Goal: Submit feedback/report problem: Submit feedback/report problem

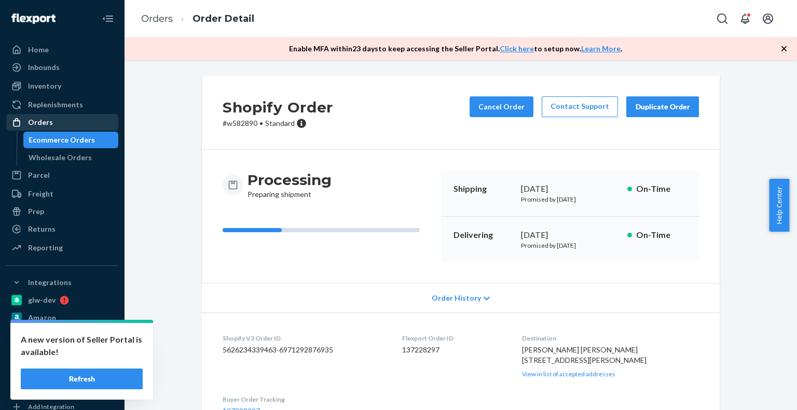
drag, startPoint x: 0, startPoint y: 0, endPoint x: 90, endPoint y: 118, distance: 148.4
click at [90, 118] on div "Orders" at bounding box center [62, 122] width 110 height 15
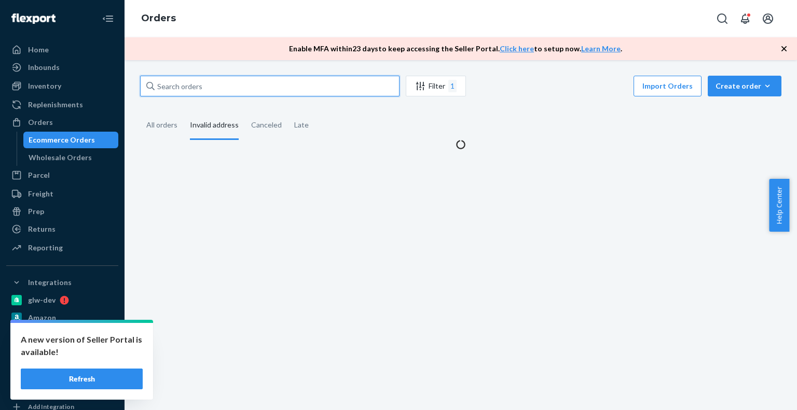
click at [237, 85] on input "text" at bounding box center [269, 86] width 259 height 21
paste input "w580038"
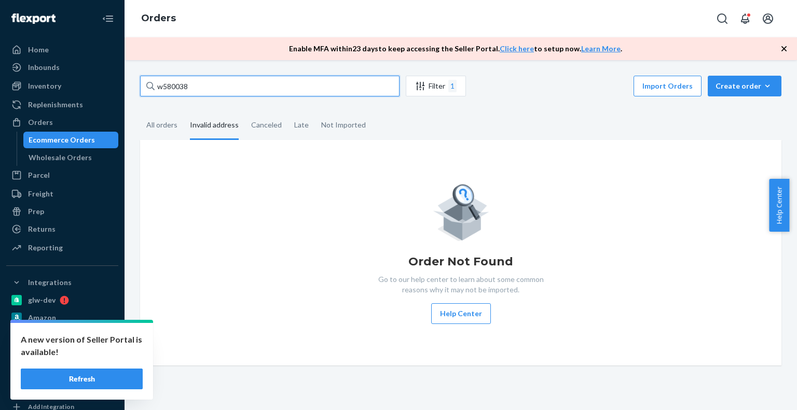
type input "w580038"
click at [165, 102] on div "w580038 Filter 1 Import Orders Create order Ecommerce order Removal order All o…" at bounding box center [460, 221] width 657 height 290
click at [174, 132] on div "All orders" at bounding box center [161, 126] width 31 height 29
click at [140, 112] on input "All orders" at bounding box center [140, 112] width 0 height 0
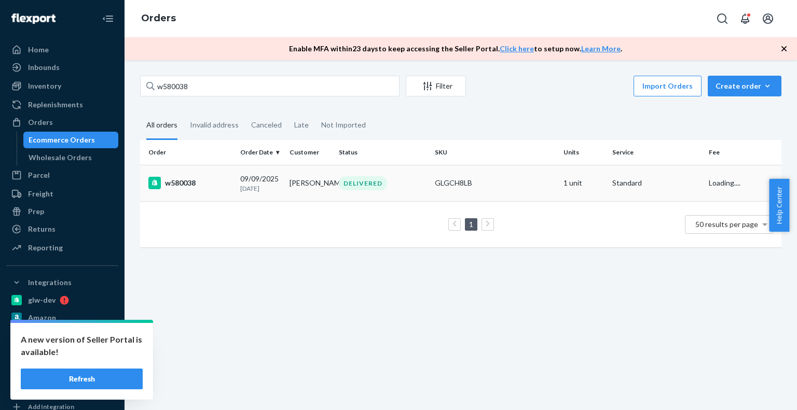
click at [222, 169] on td "w580038" at bounding box center [188, 183] width 96 height 36
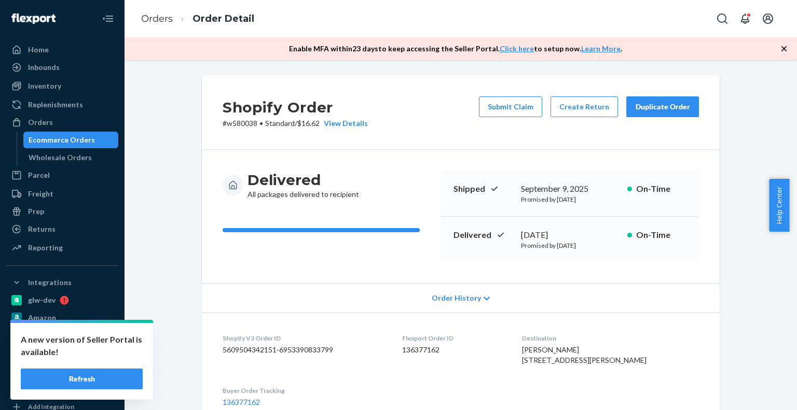
click at [499, 118] on div "Submit Claim Create Return Duplicate Order" at bounding box center [589, 112] width 228 height 32
click at [500, 109] on button "Submit Claim" at bounding box center [510, 106] width 63 height 21
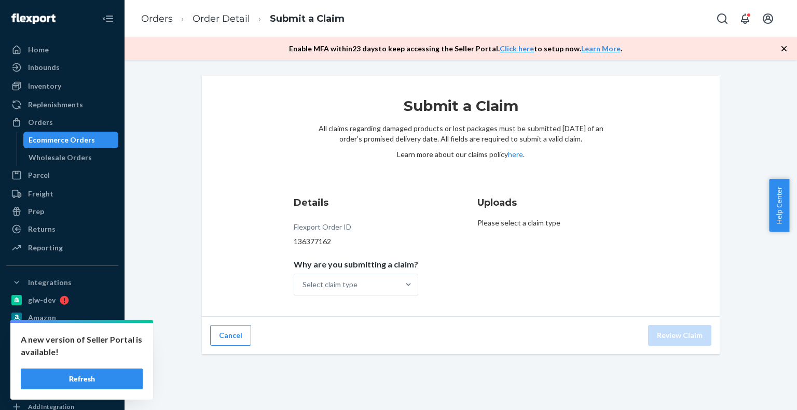
click at [318, 241] on div "136377162" at bounding box center [356, 242] width 125 height 10
copy div "136377162"
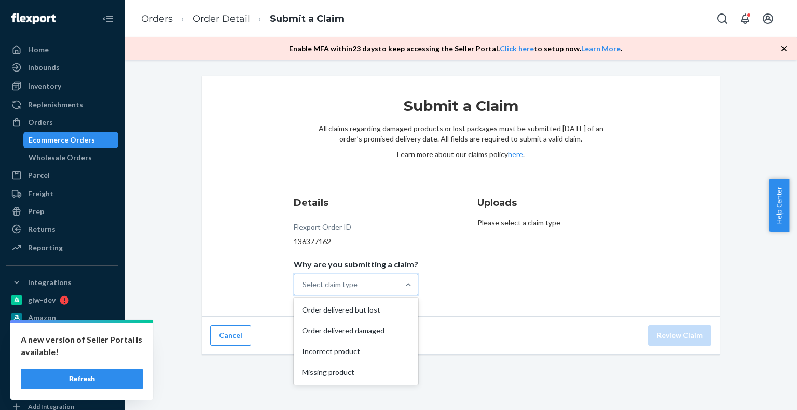
click at [327, 282] on div "Select claim type" at bounding box center [329, 285] width 55 height 10
click at [303, 282] on input "Why are you submitting a claim? option Order delivered but lost focused, 1 of 4…" at bounding box center [302, 285] width 1 height 10
click at [343, 334] on div "Order delivered damaged" at bounding box center [356, 331] width 120 height 21
click at [303, 290] on input "Why are you submitting a claim? option Order delivered damaged focused, 2 of 4.…" at bounding box center [302, 285] width 1 height 10
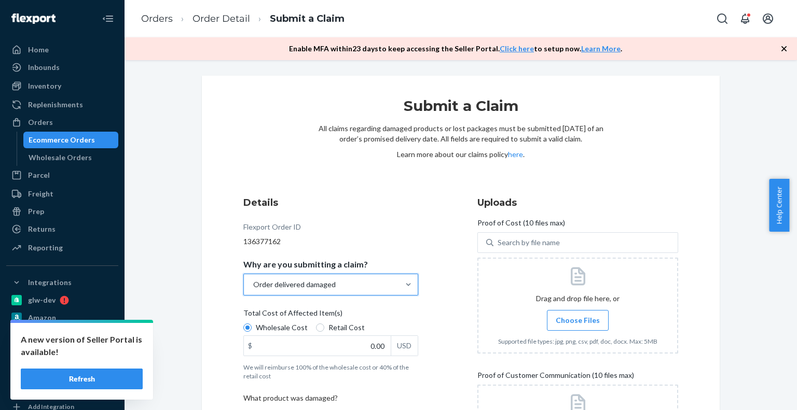
click at [340, 323] on span "Retail Cost" at bounding box center [346, 328] width 36 height 10
click at [324, 324] on input "Retail Cost" at bounding box center [320, 328] width 8 height 8
radio input "true"
radio input "false"
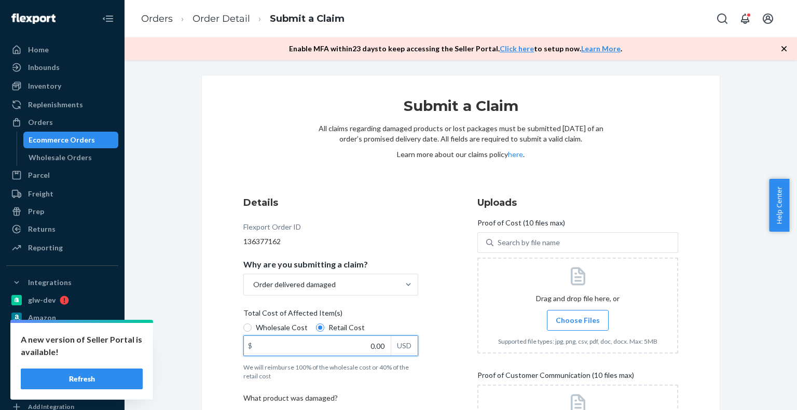
click at [380, 345] on input "0.00" at bounding box center [317, 346] width 147 height 20
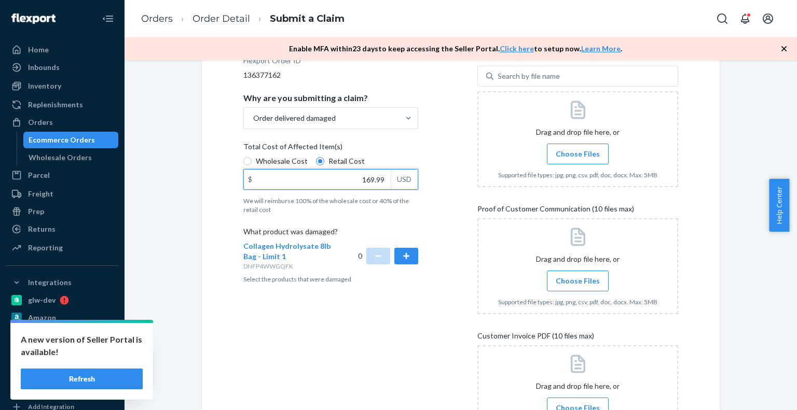
scroll to position [122, 0]
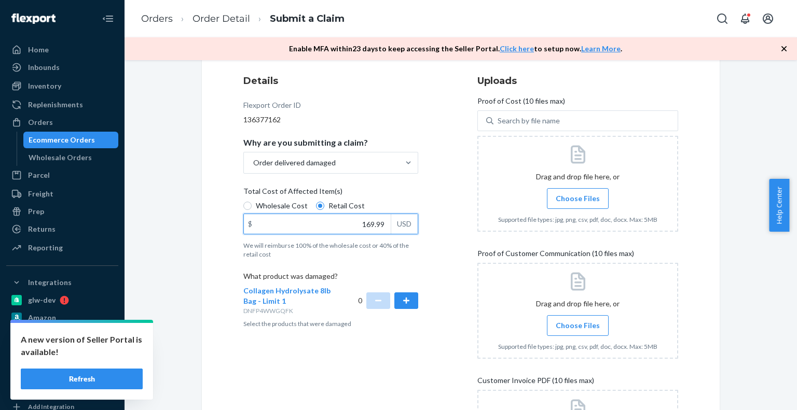
type input "169.99"
click at [573, 329] on label "Choose Files" at bounding box center [578, 325] width 62 height 21
click at [577, 329] on input "Choose Files" at bounding box center [577, 325] width 1 height 11
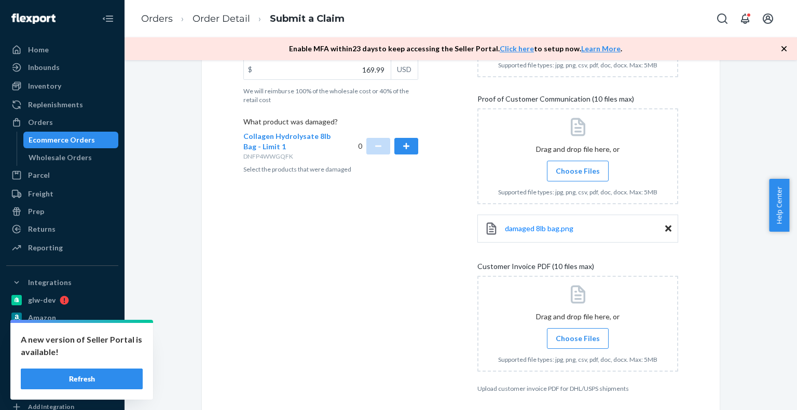
scroll to position [278, 0]
click at [570, 171] on span "Choose Files" at bounding box center [578, 170] width 44 height 10
click at [577, 171] on input "Choose Files" at bounding box center [577, 169] width 1 height 11
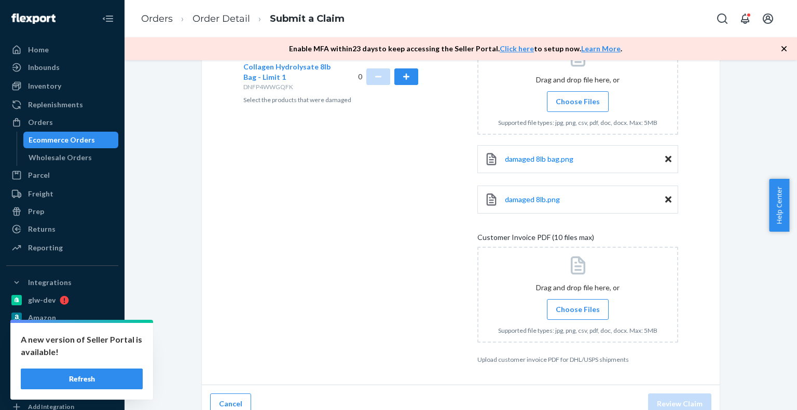
scroll to position [358, 0]
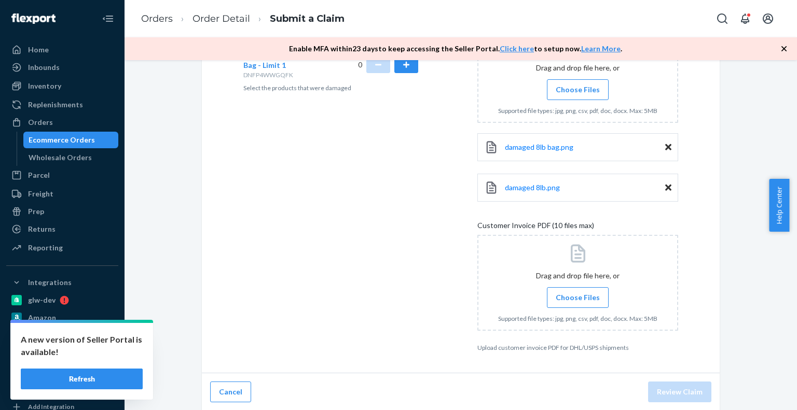
click at [593, 293] on span "Choose Files" at bounding box center [578, 298] width 44 height 10
click at [578, 292] on input "Choose Files" at bounding box center [577, 297] width 1 height 11
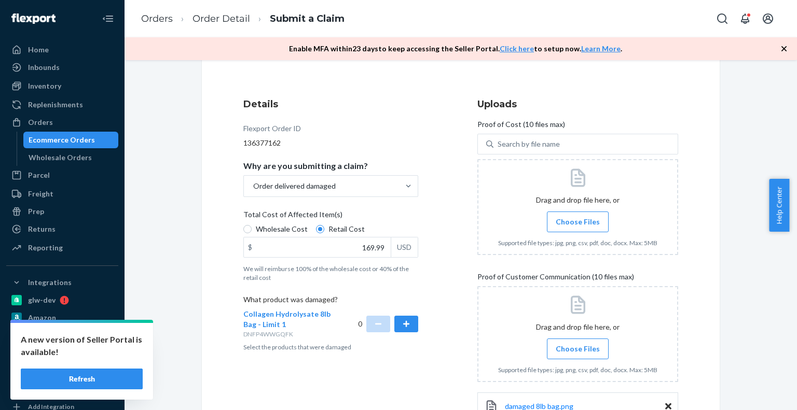
scroll to position [150, 0]
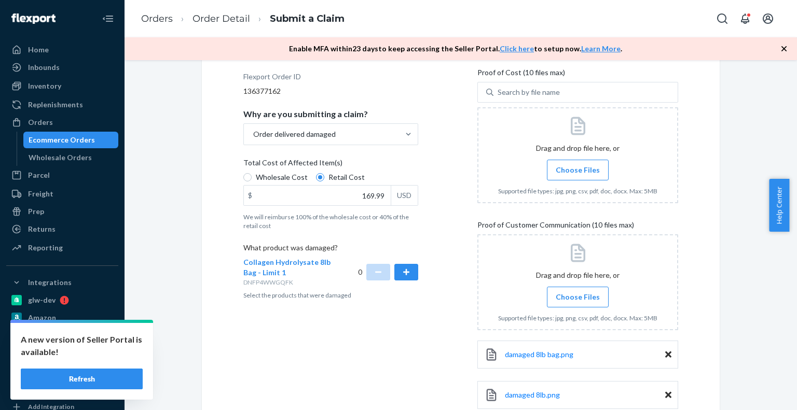
click at [577, 194] on div at bounding box center [577, 155] width 201 height 96
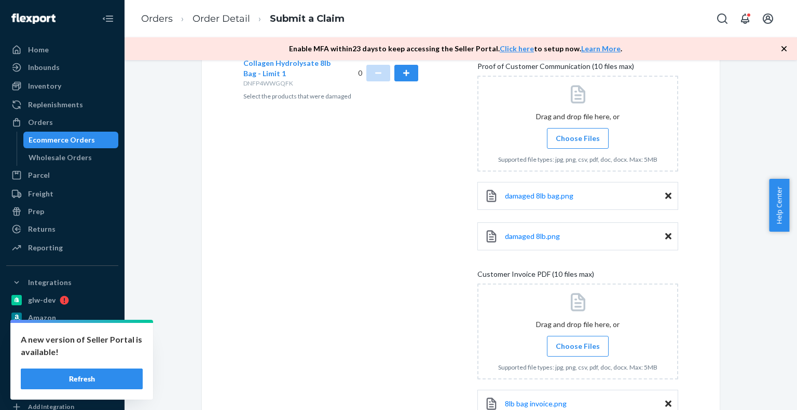
scroll to position [438, 0]
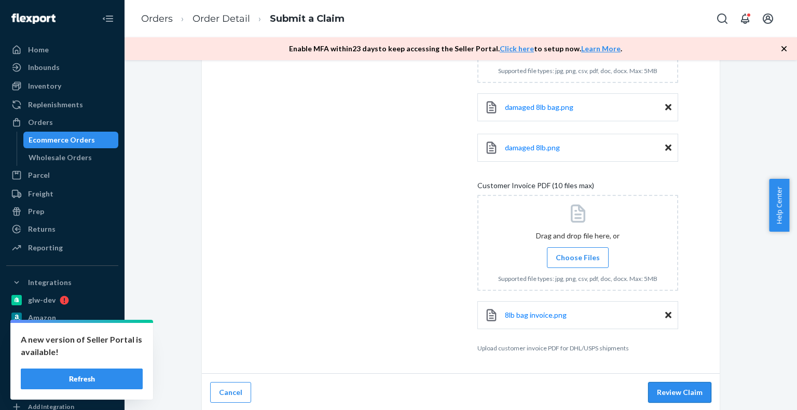
click at [680, 389] on button "Review Claim" at bounding box center [679, 392] width 63 height 21
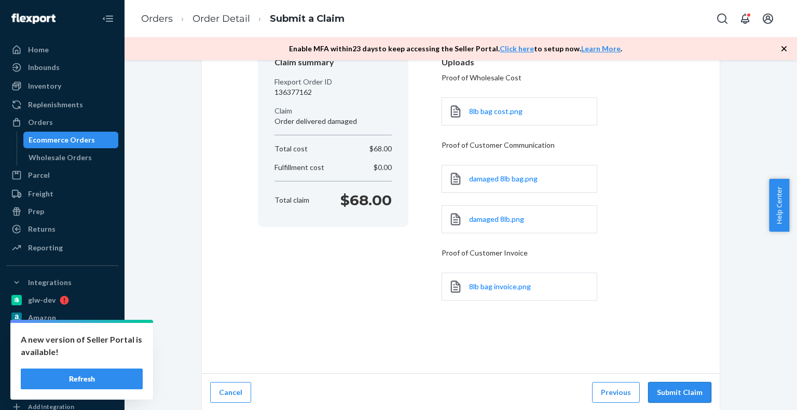
drag, startPoint x: 683, startPoint y: 390, endPoint x: 679, endPoint y: 384, distance: 7.1
click at [683, 390] on button "Submit Claim" at bounding box center [679, 392] width 63 height 21
